Goal: Information Seeking & Learning: Learn about a topic

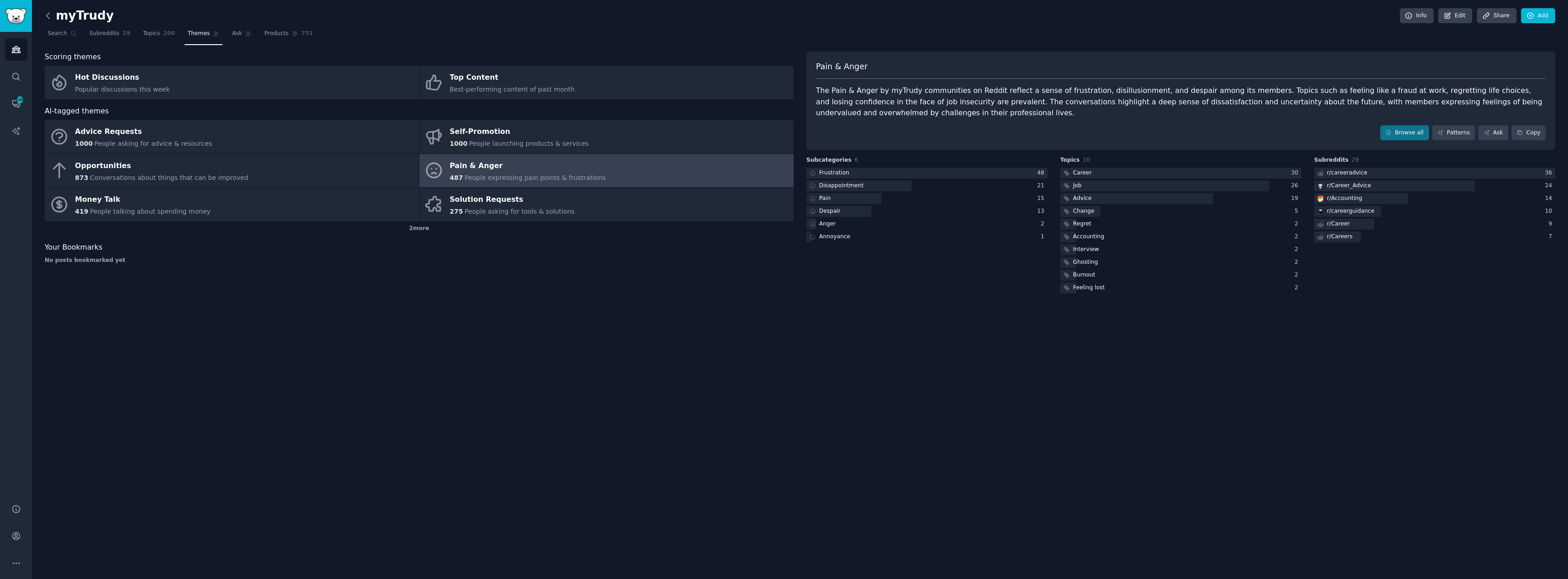
click at [46, 17] on icon at bounding box center [48, 16] width 10 height 10
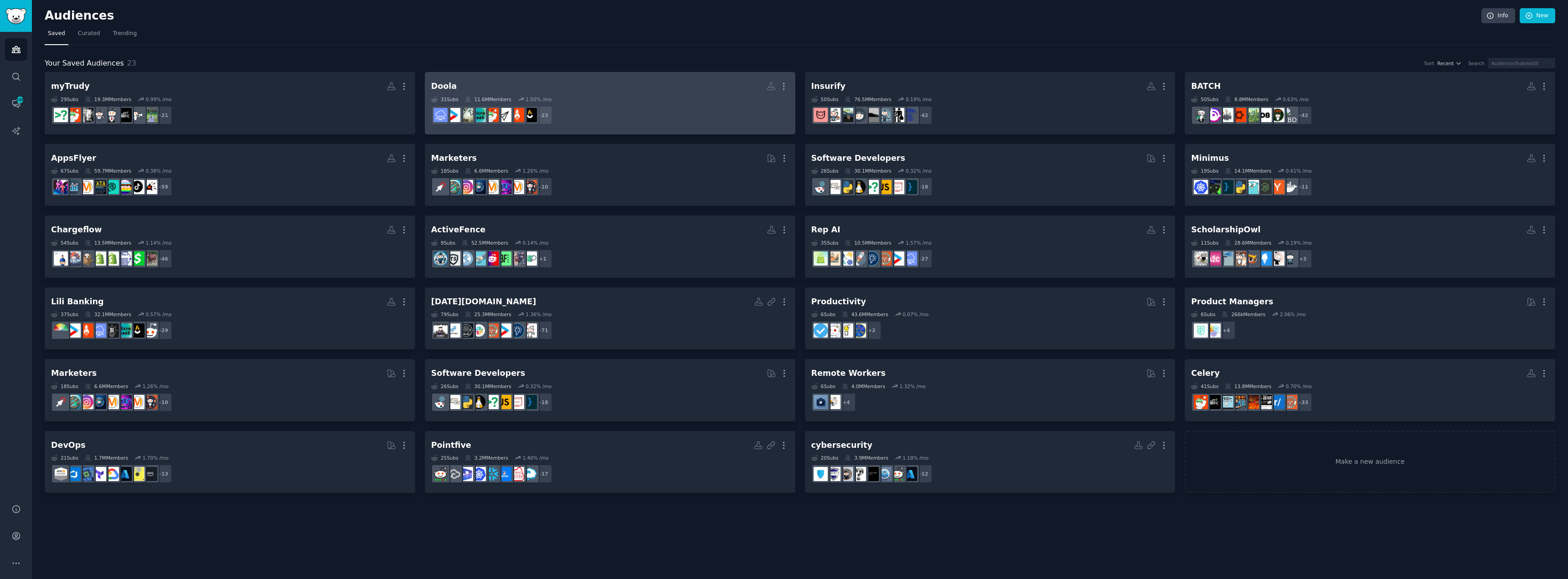
click at [596, 103] on dd "+ 23" at bounding box center [610, 115] width 358 height 26
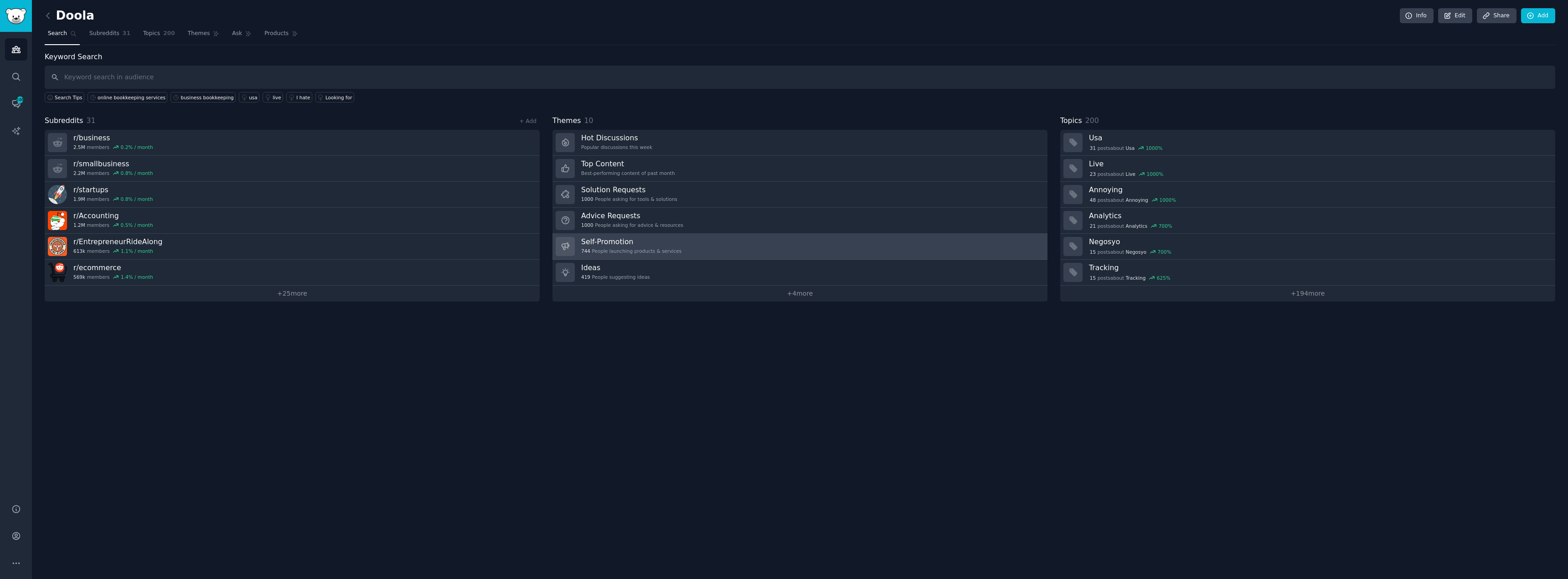
click at [648, 246] on h3 "Self-Promotion" at bounding box center [631, 241] width 100 height 10
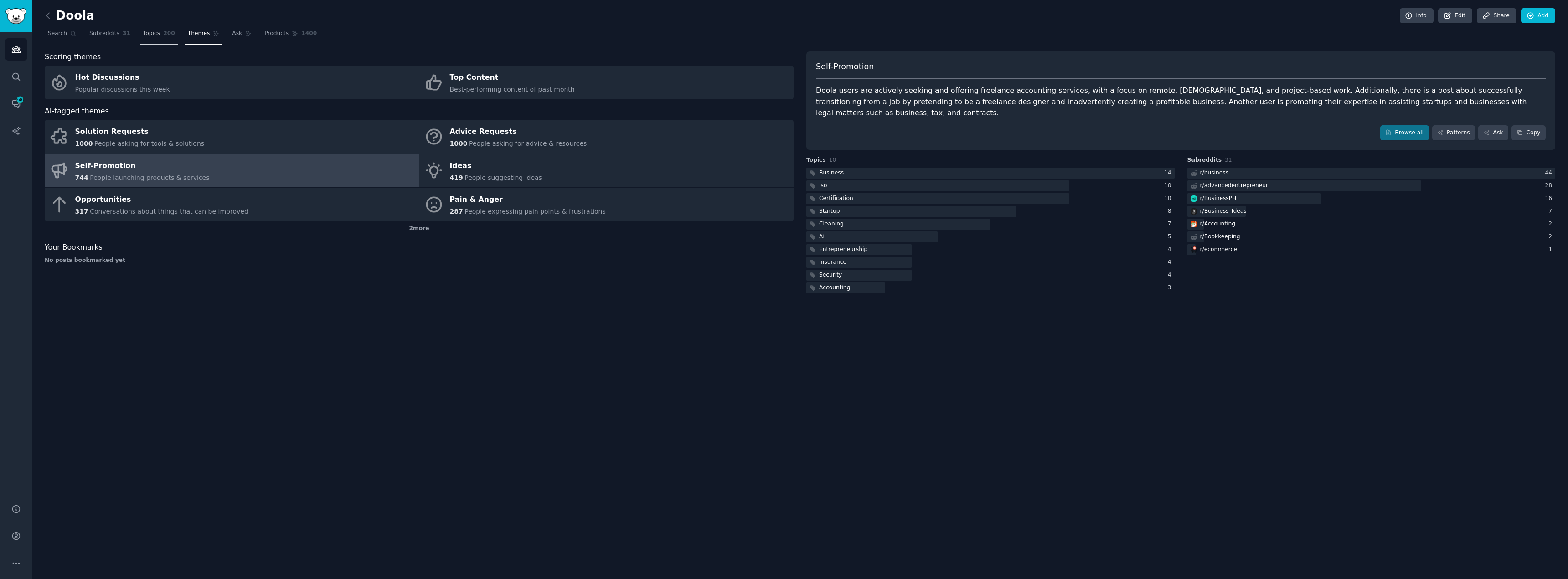
click at [143, 35] on span "Topics" at bounding box center [152, 33] width 17 height 8
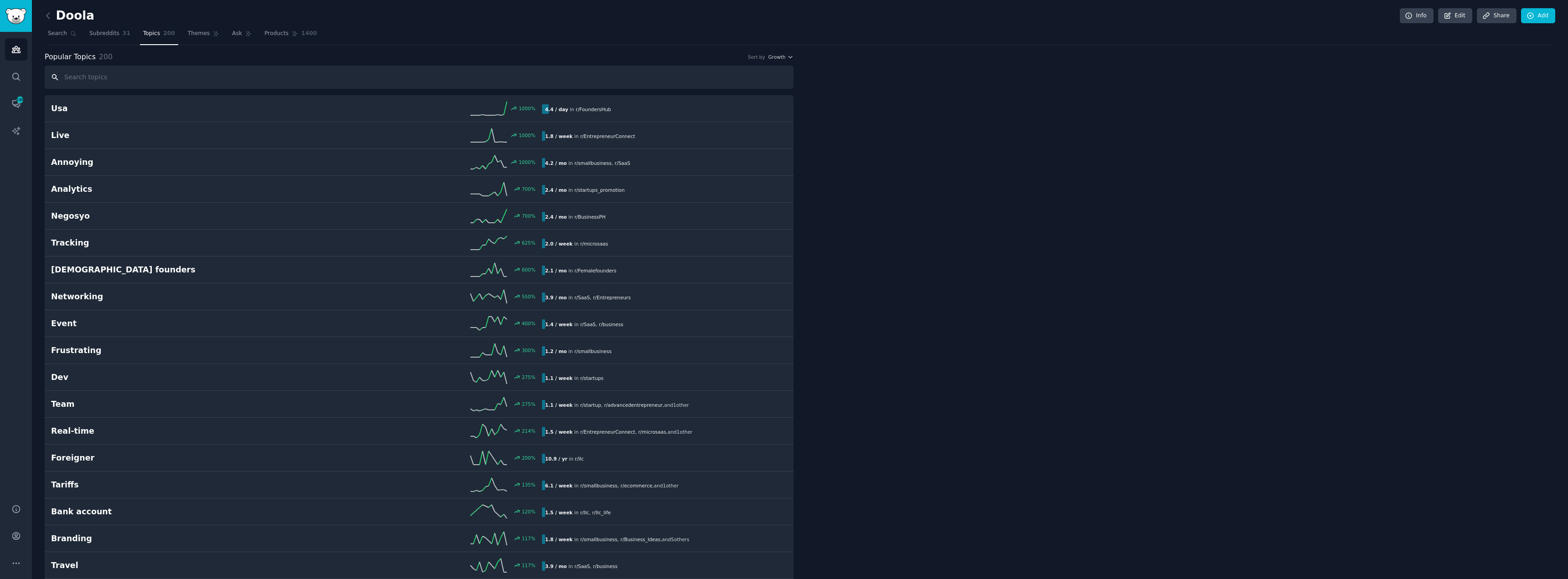
click at [91, 81] on input "text" at bounding box center [419, 77] width 749 height 23
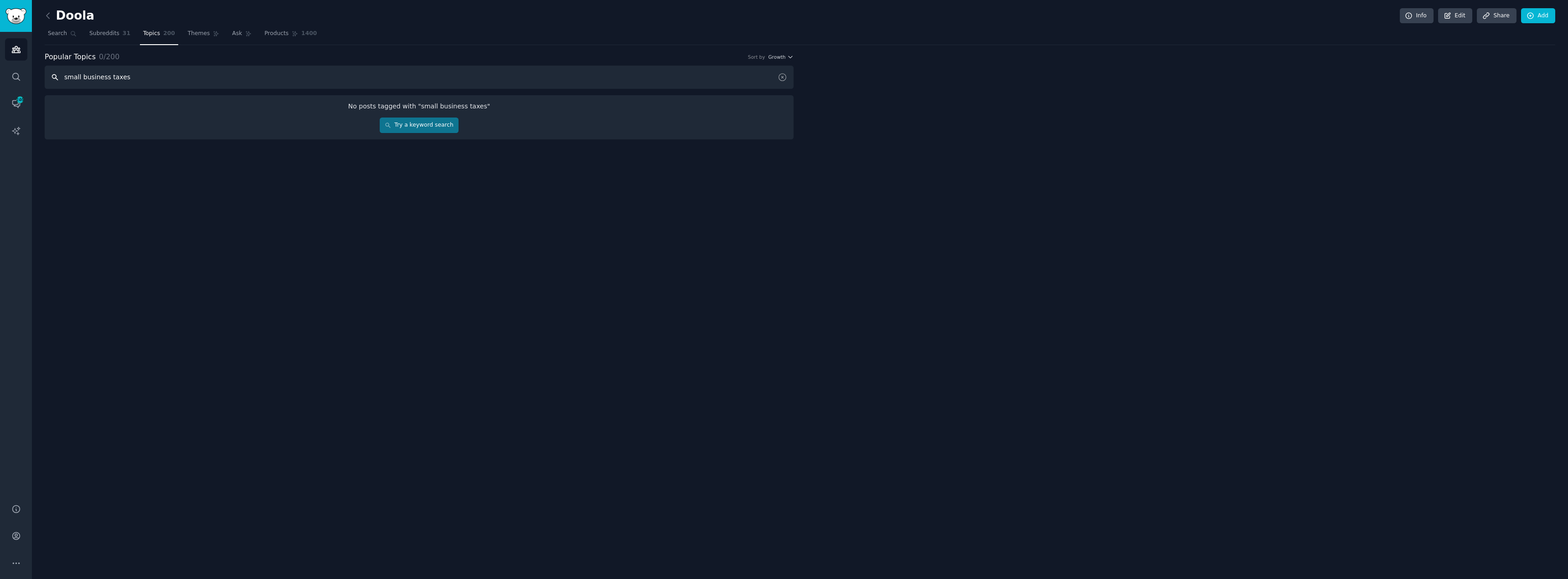
click at [411, 80] on input "small business taxes" at bounding box center [419, 77] width 749 height 23
type input "llc formation"
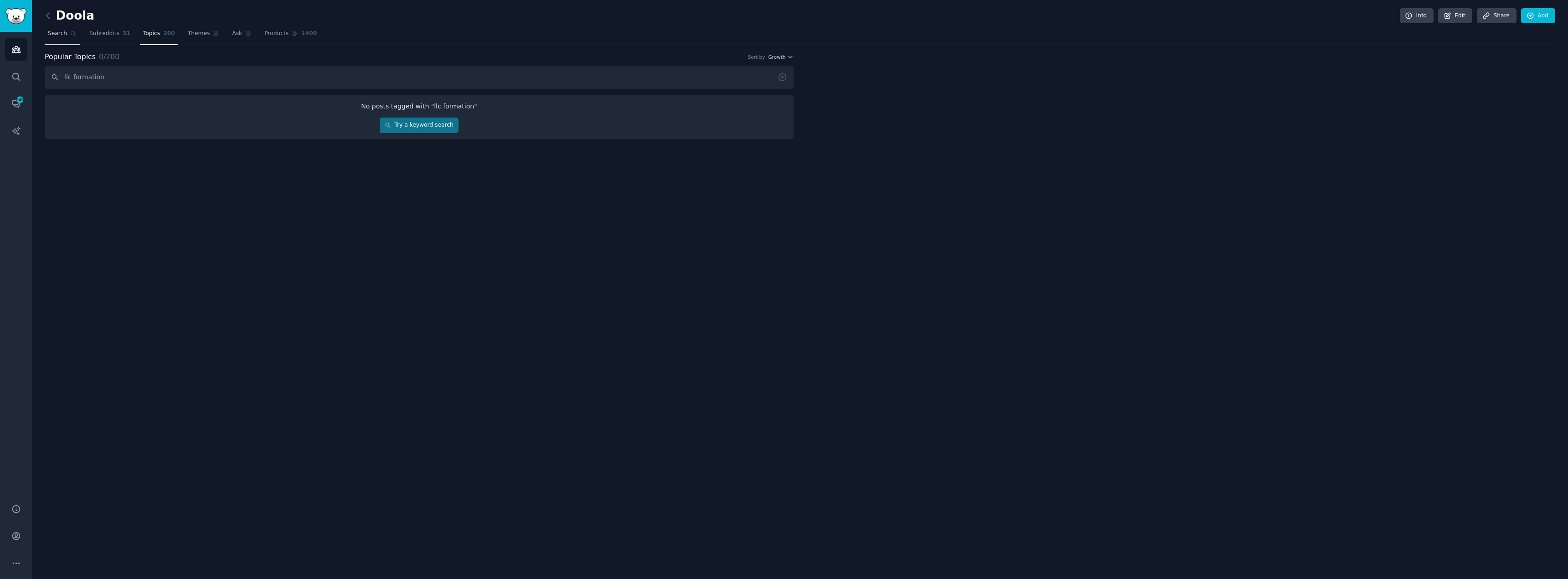
click at [55, 29] on link "Search" at bounding box center [62, 35] width 35 height 19
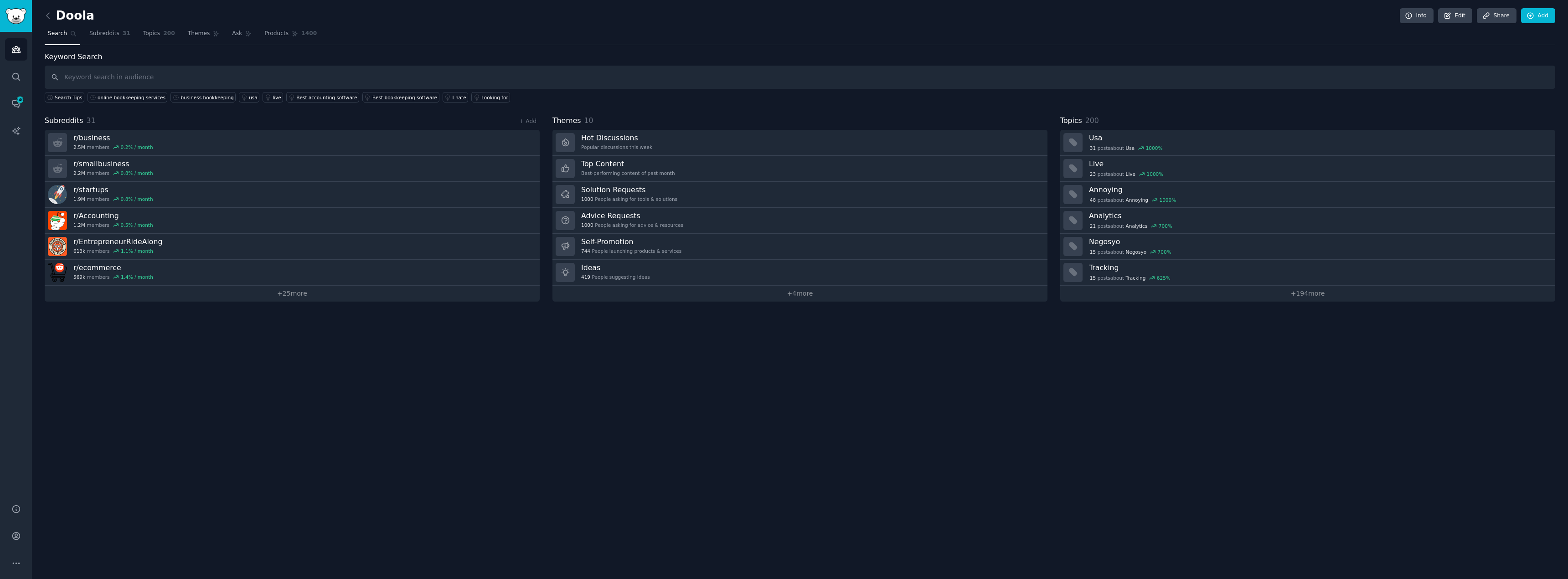
click at [117, 80] on input "text" at bounding box center [800, 77] width 1511 height 23
click at [373, 97] on div "Best bookkeeping software" at bounding box center [405, 97] width 65 height 6
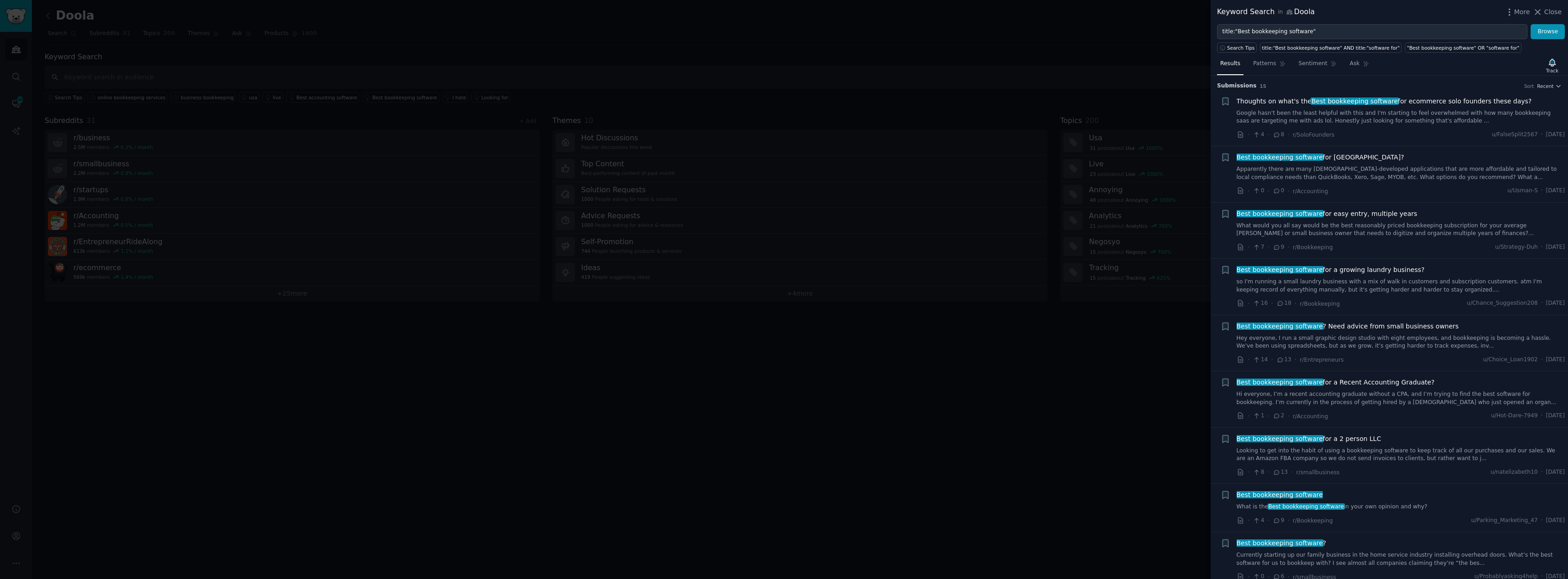
click at [304, 89] on div at bounding box center [784, 290] width 1568 height 579
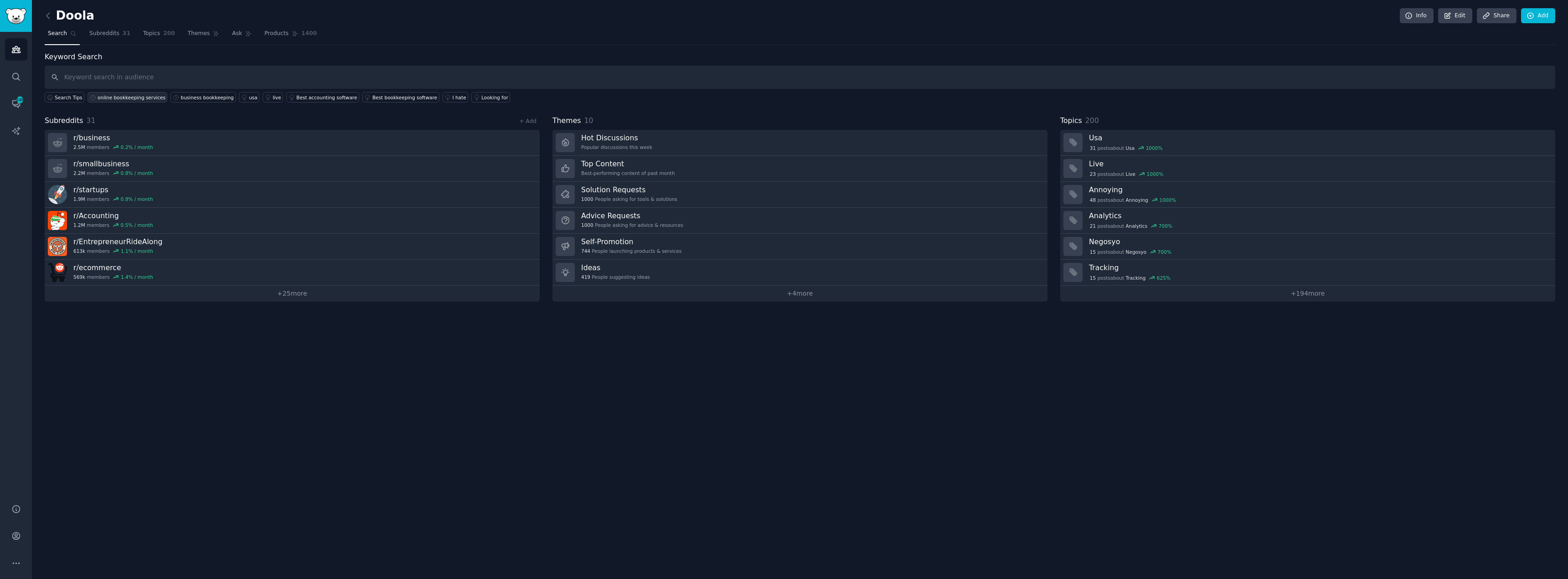
click at [103, 95] on div "online bookkeeping services" at bounding box center [131, 97] width 68 height 6
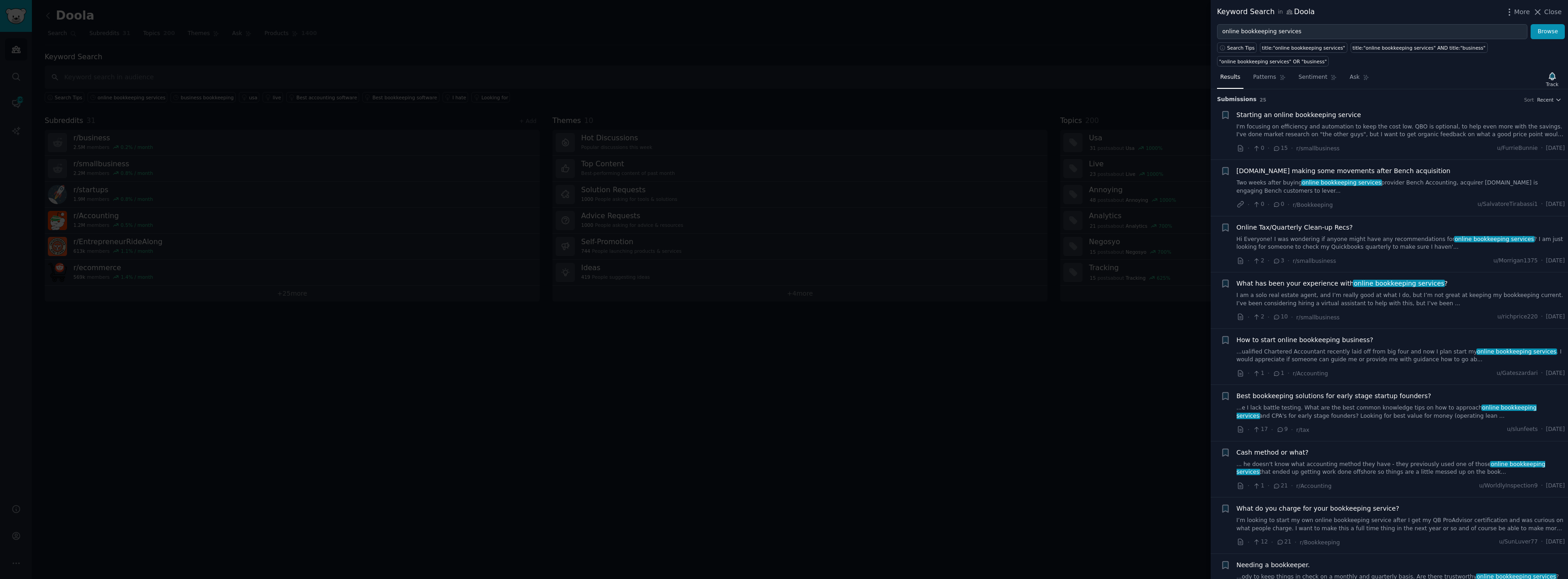
drag, startPoint x: 602, startPoint y: 507, endPoint x: 589, endPoint y: 501, distance: 14.3
click at [601, 507] on div at bounding box center [784, 290] width 1568 height 579
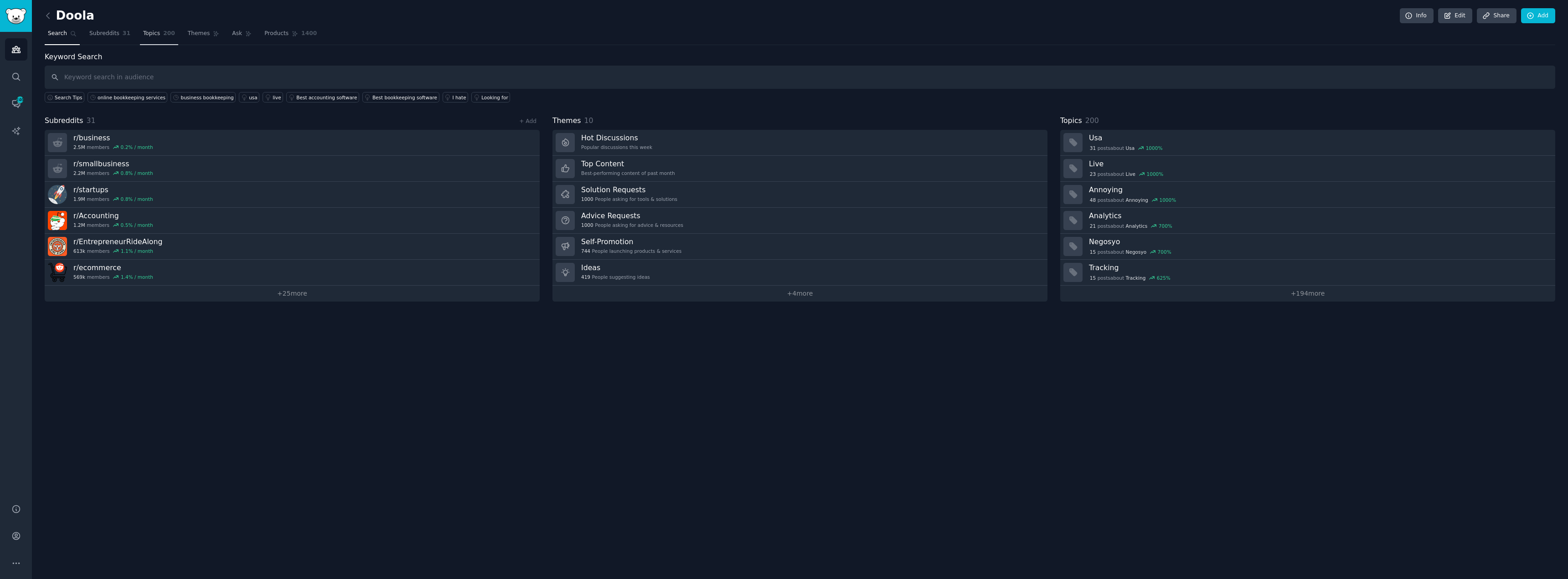
click at [148, 32] on span "Topics" at bounding box center [152, 33] width 17 height 8
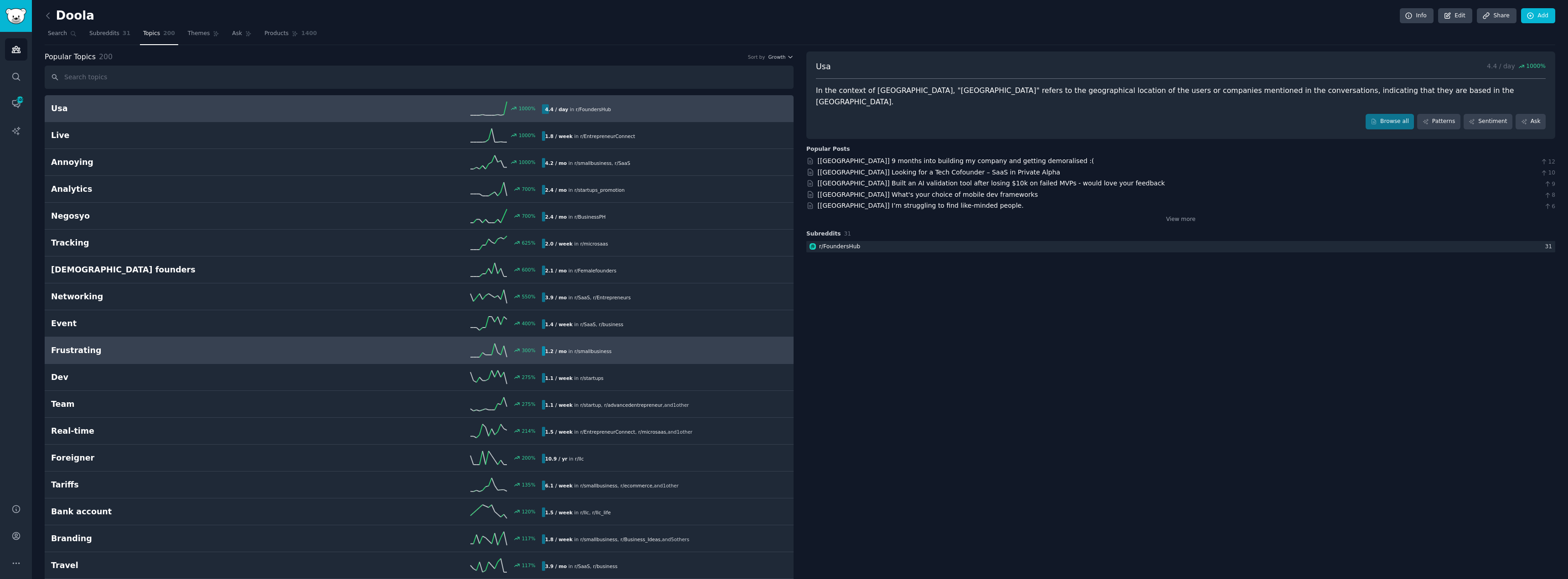
click at [94, 353] on h2 "Frustrating" at bounding box center [173, 350] width 245 height 12
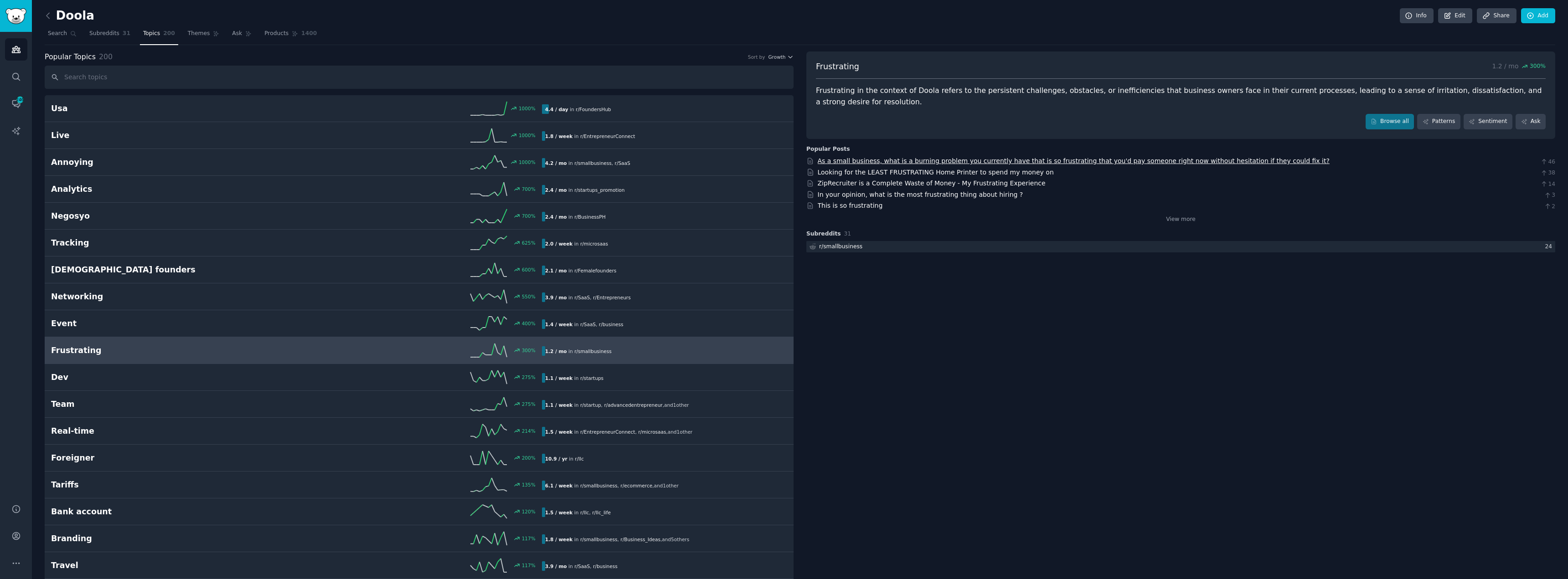
click at [939, 157] on link "As a small business, what is a burning problem you currently have that is so fr…" at bounding box center [1073, 161] width 512 height 7
click at [782, 58] on span "Growth" at bounding box center [777, 57] width 17 height 6
click at [63, 37] on span "Search" at bounding box center [57, 33] width 19 height 8
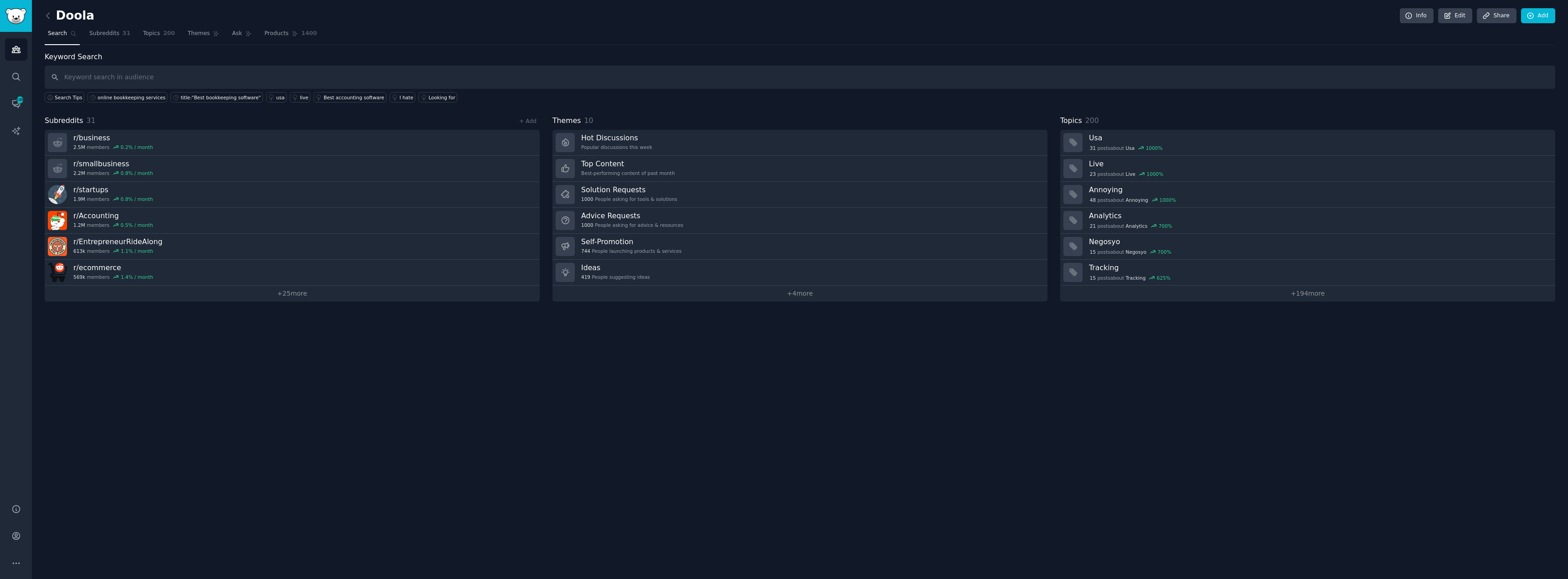
click at [233, 79] on input "text" at bounding box center [800, 77] width 1511 height 23
click at [429, 99] on div "Looking for" at bounding box center [442, 97] width 27 height 6
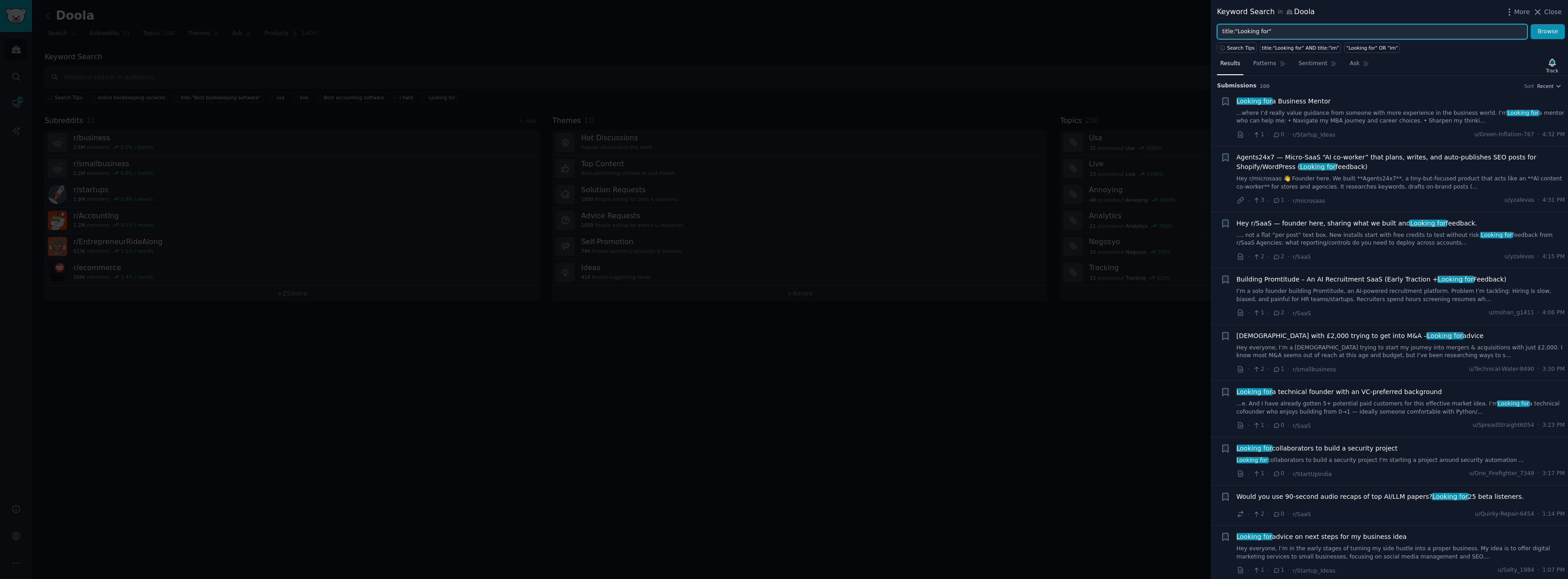
click at [1285, 33] on input "title:"Looking for"" at bounding box center [1372, 32] width 310 height 15
type input "llc formation"
click at [1531, 24] on button "Browse" at bounding box center [1548, 32] width 34 height 15
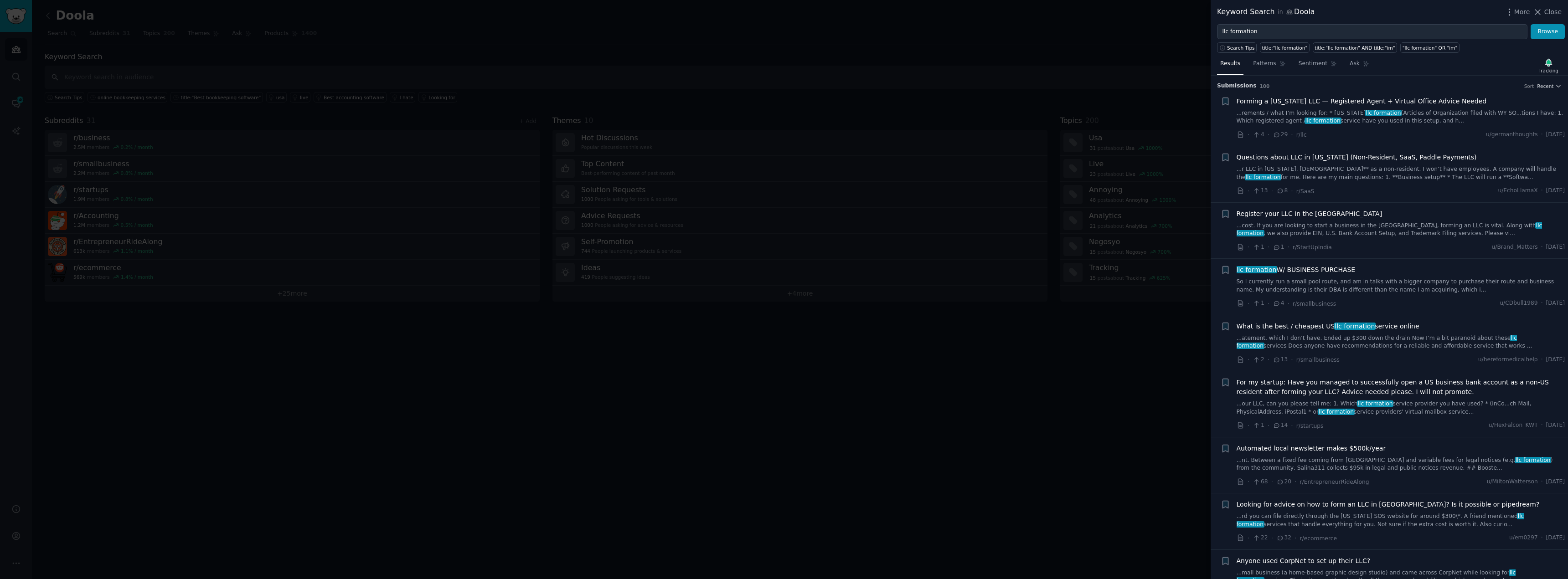
click at [1329, 113] on link "...rements / what I’m looking for: * [US_STATE] llc formation (Articles of Orga…" at bounding box center [1401, 117] width 329 height 16
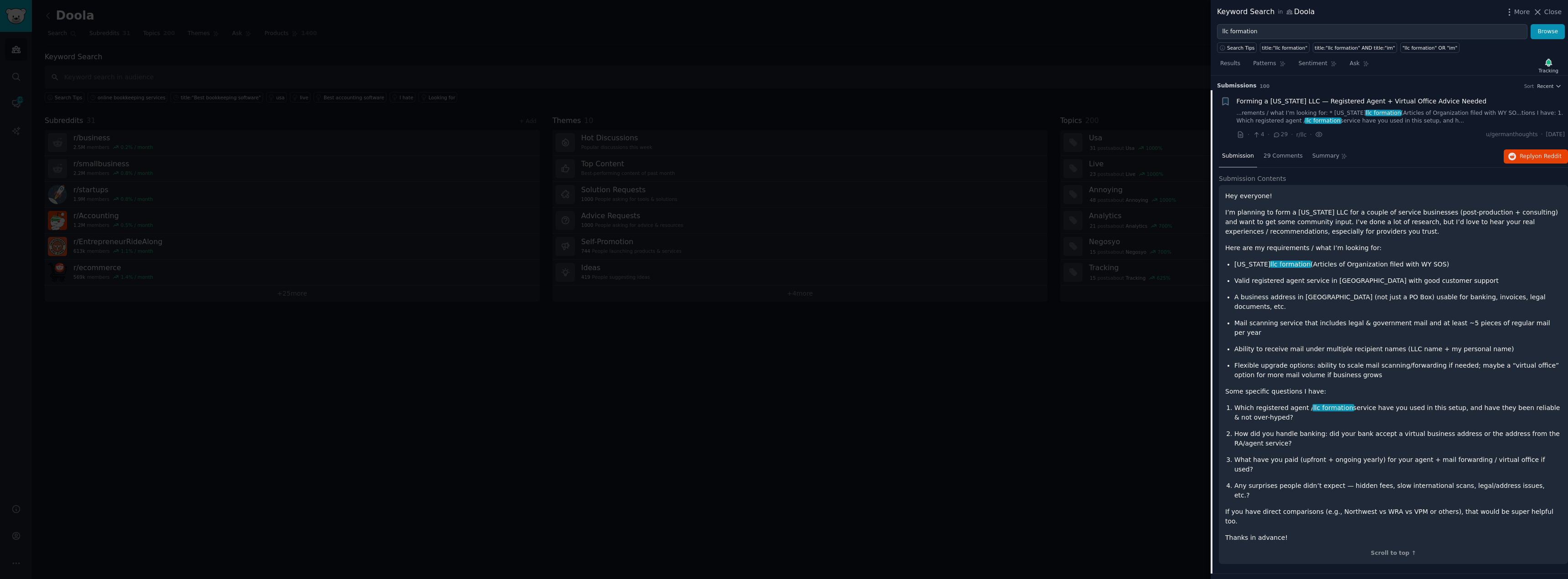
scroll to position [15, 0]
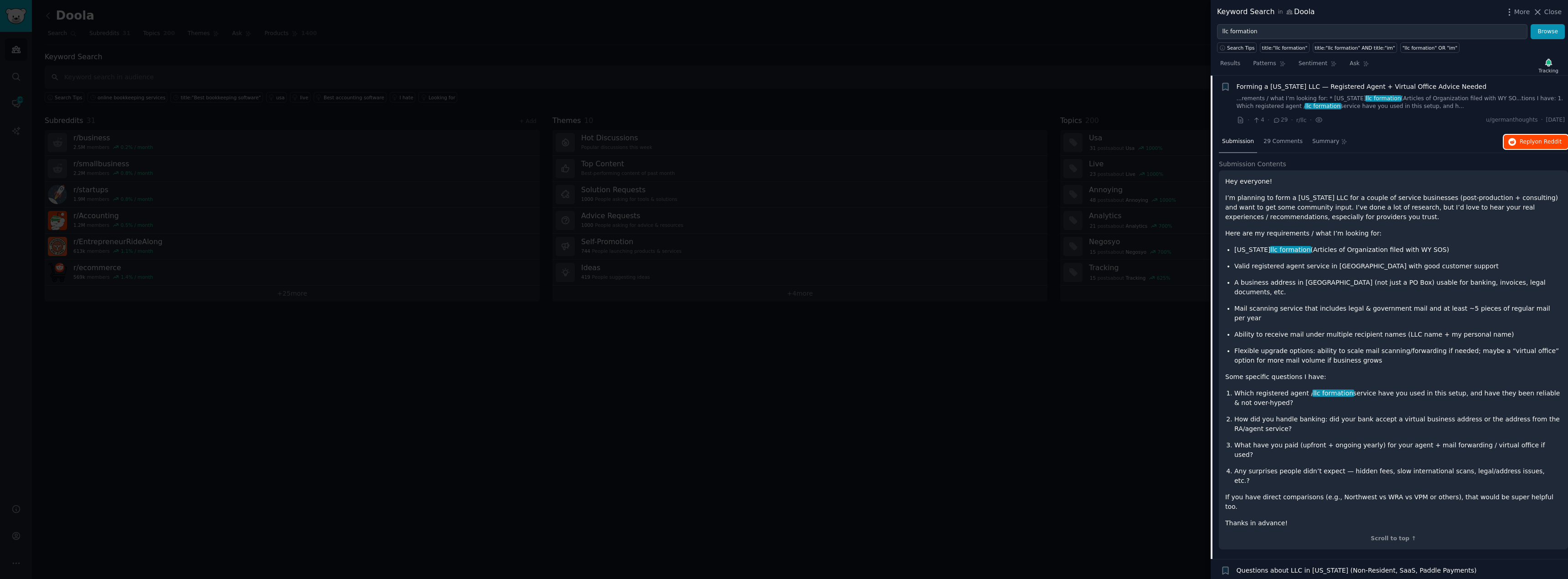
click at [1551, 141] on span "on Reddit" at bounding box center [1548, 142] width 26 height 6
click at [1544, 91] on div "Forming a [US_STATE] LLC — Registered Agent + Virtual Office Advice Needed" at bounding box center [1401, 87] width 329 height 10
click at [1450, 104] on link "...rements / what I’m looking for: * [US_STATE] llc formation (Articles of Orga…" at bounding box center [1401, 103] width 329 height 16
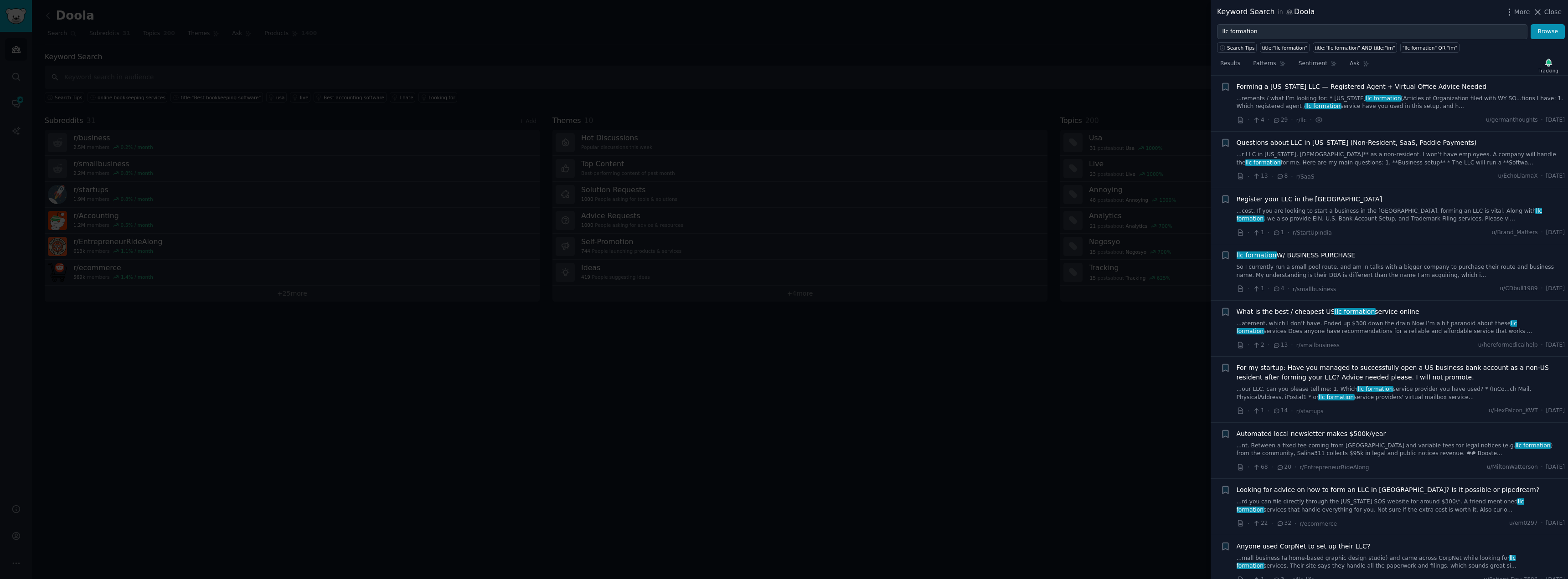
click at [1393, 165] on link "...r LLC in [US_STATE], [DEMOGRAPHIC_DATA]** as a non-resident. I won’t have em…" at bounding box center [1401, 159] width 329 height 16
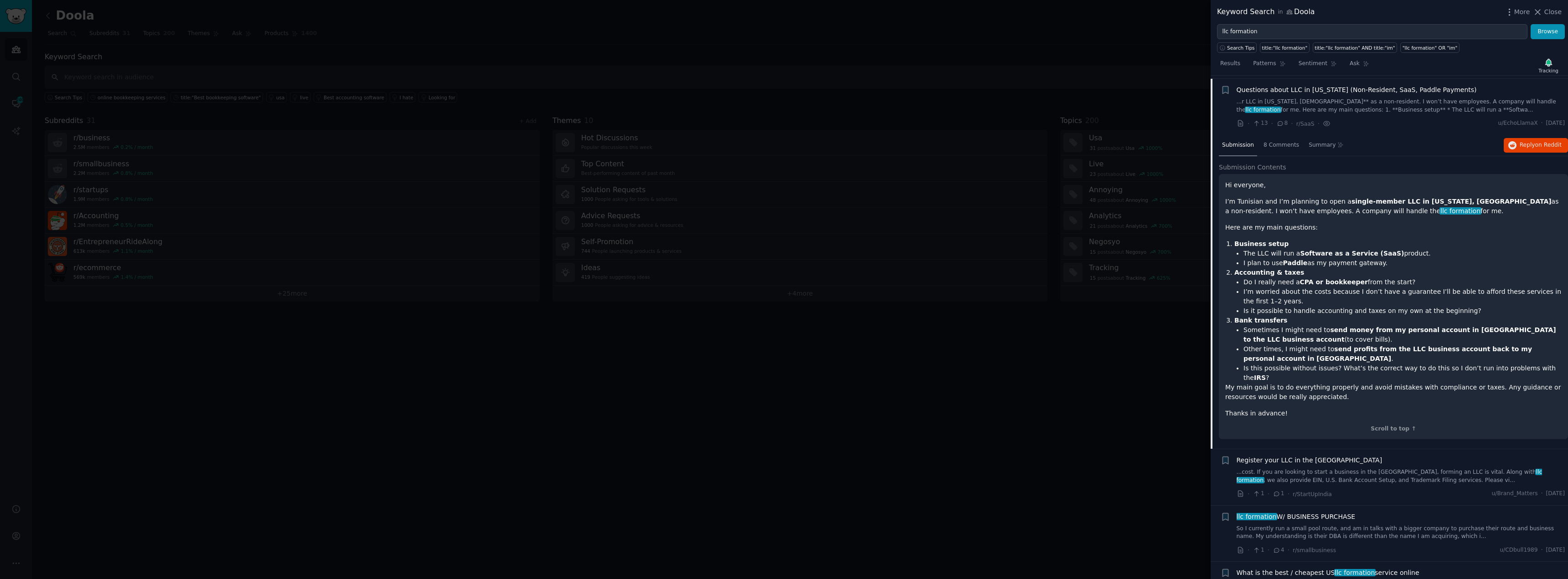
scroll to position [71, 0]
click at [1536, 139] on span "on Reddit" at bounding box center [1548, 142] width 26 height 6
click at [1180, 333] on div at bounding box center [784, 290] width 1568 height 579
